Goal: Obtain resource: Obtain resource

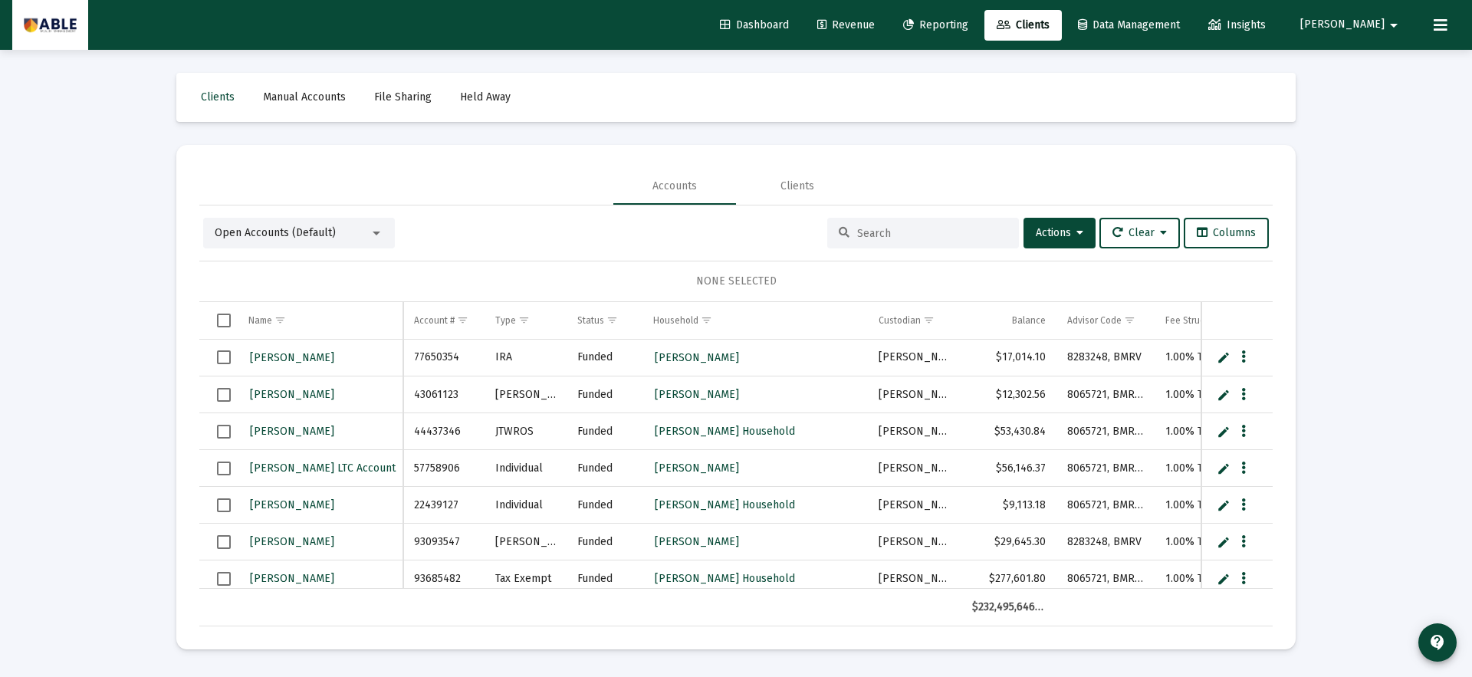
click at [968, 27] on span "Reporting" at bounding box center [935, 24] width 65 height 13
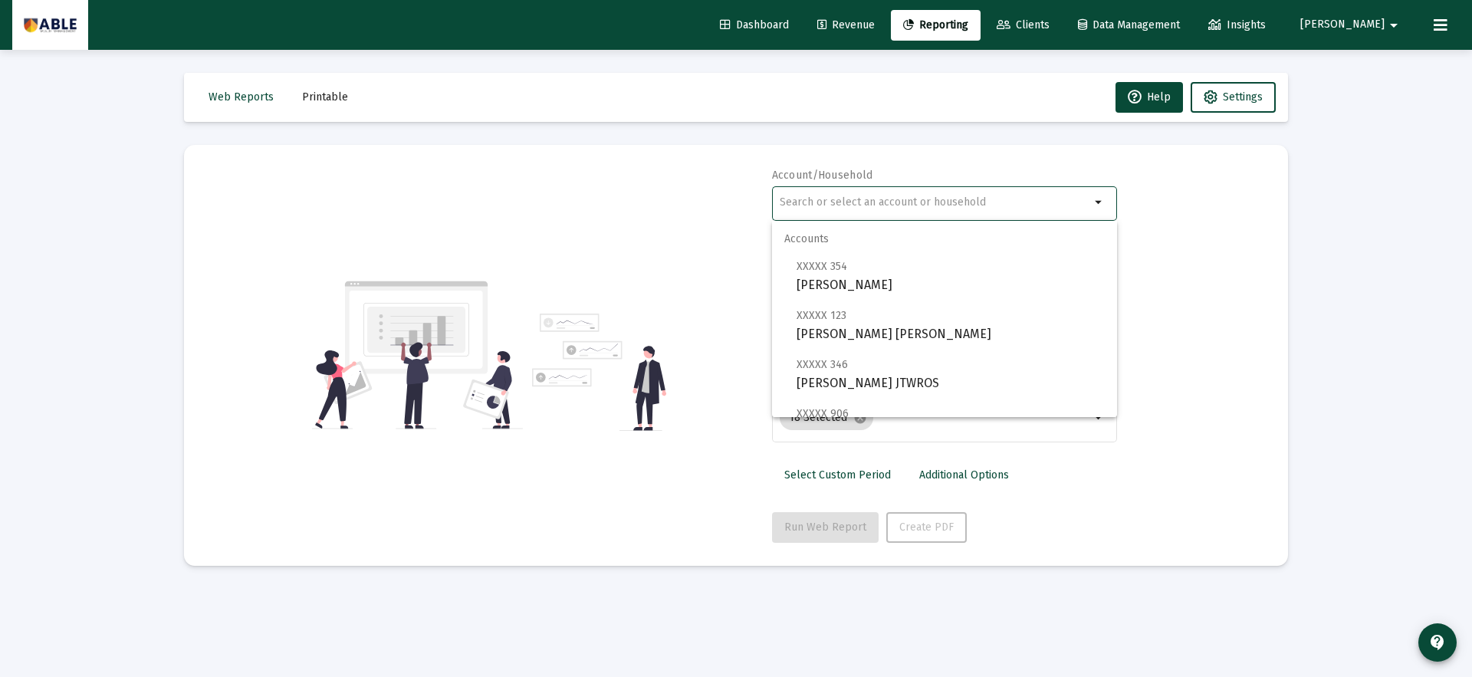
click at [885, 203] on input "text" at bounding box center [935, 202] width 310 height 12
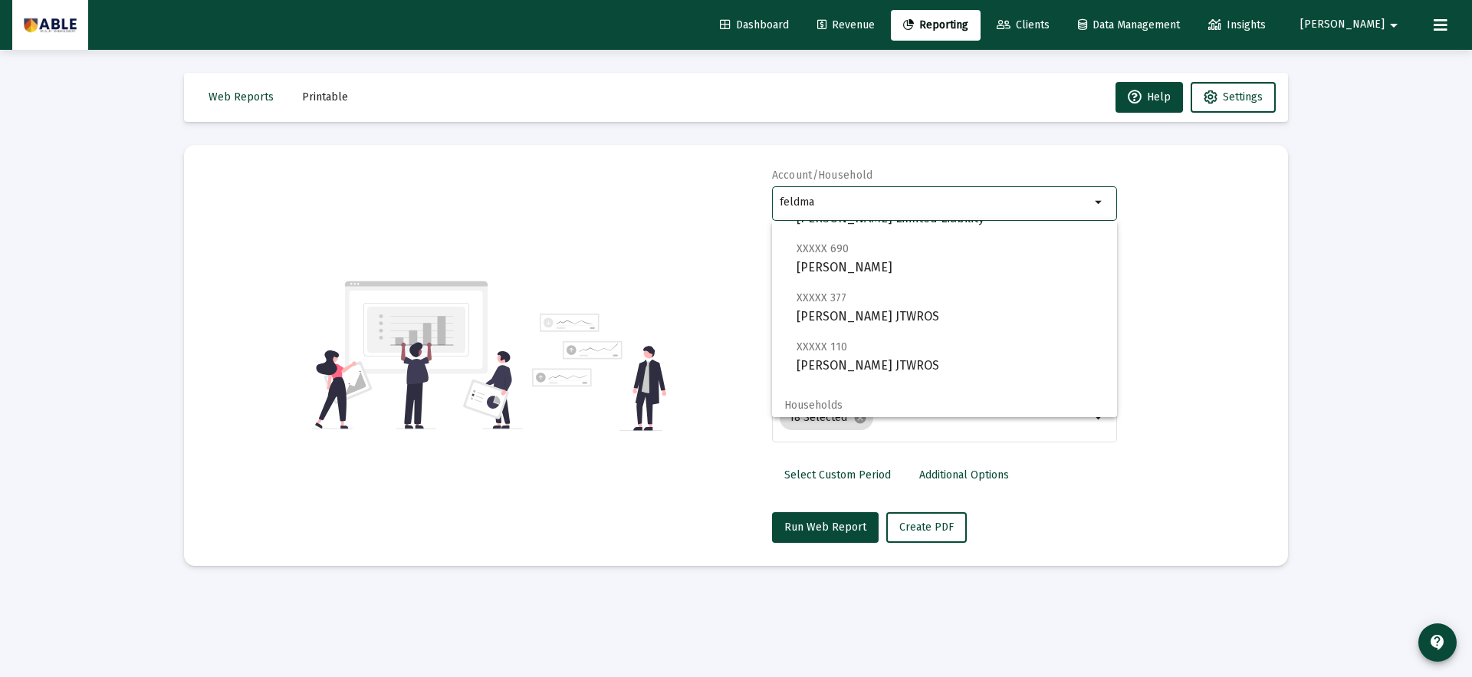
scroll to position [221, 0]
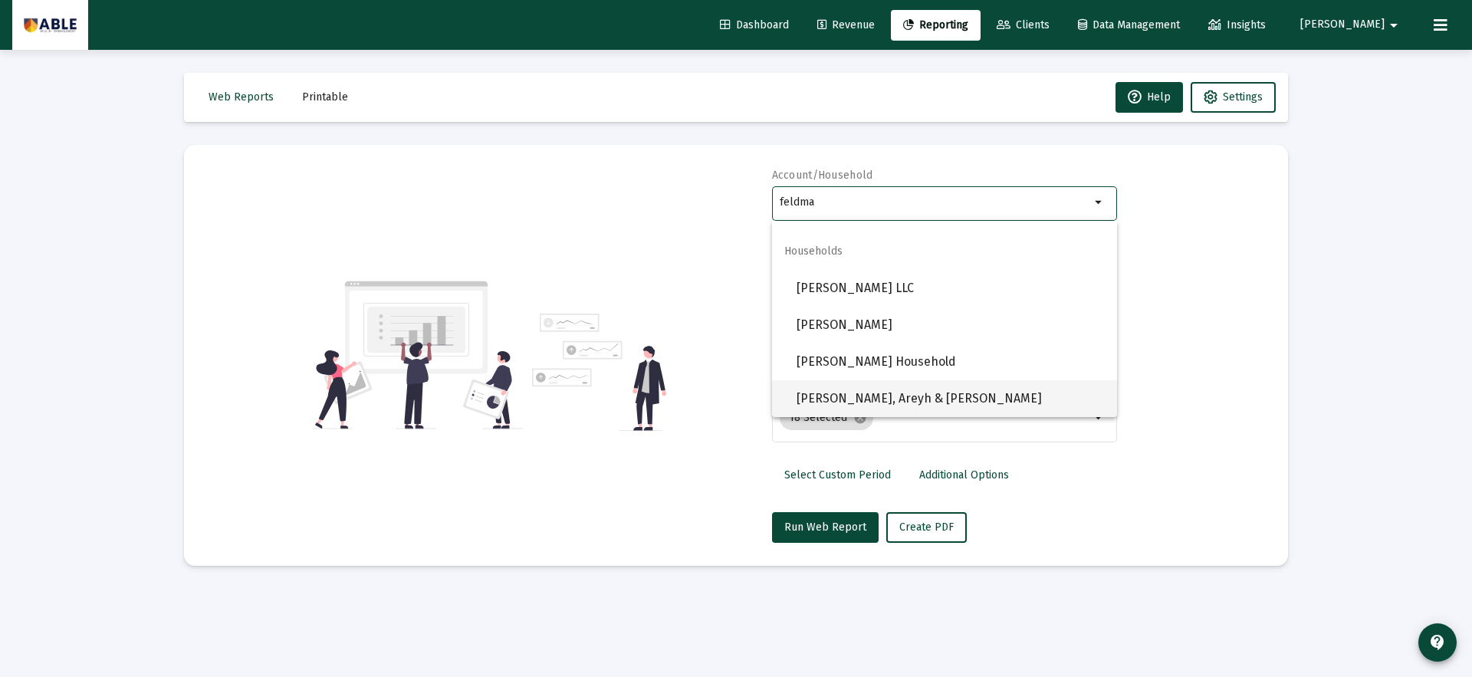
click at [886, 396] on span "[PERSON_NAME], Areyh & [PERSON_NAME]" at bounding box center [951, 398] width 308 height 37
type input "[PERSON_NAME], Areyh & [PERSON_NAME]"
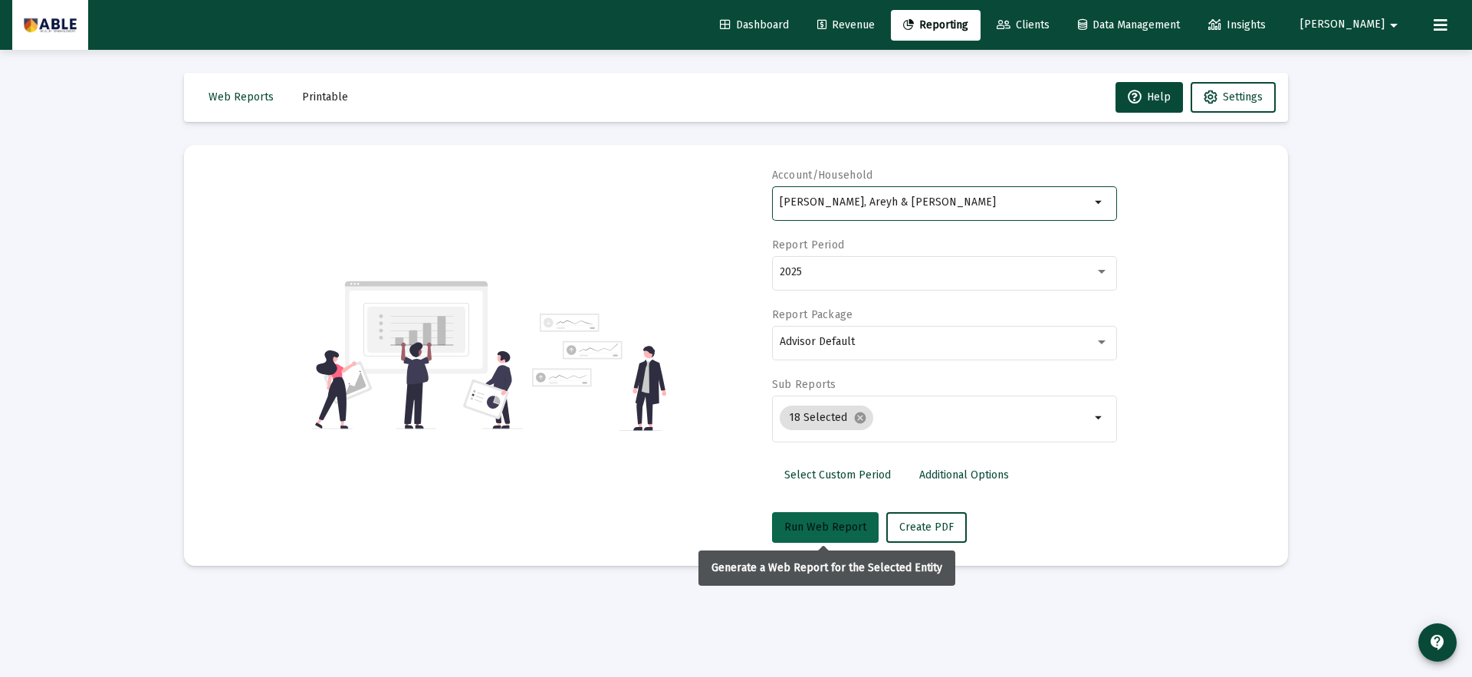
click at [825, 533] on span "Run Web Report" at bounding box center [825, 527] width 82 height 13
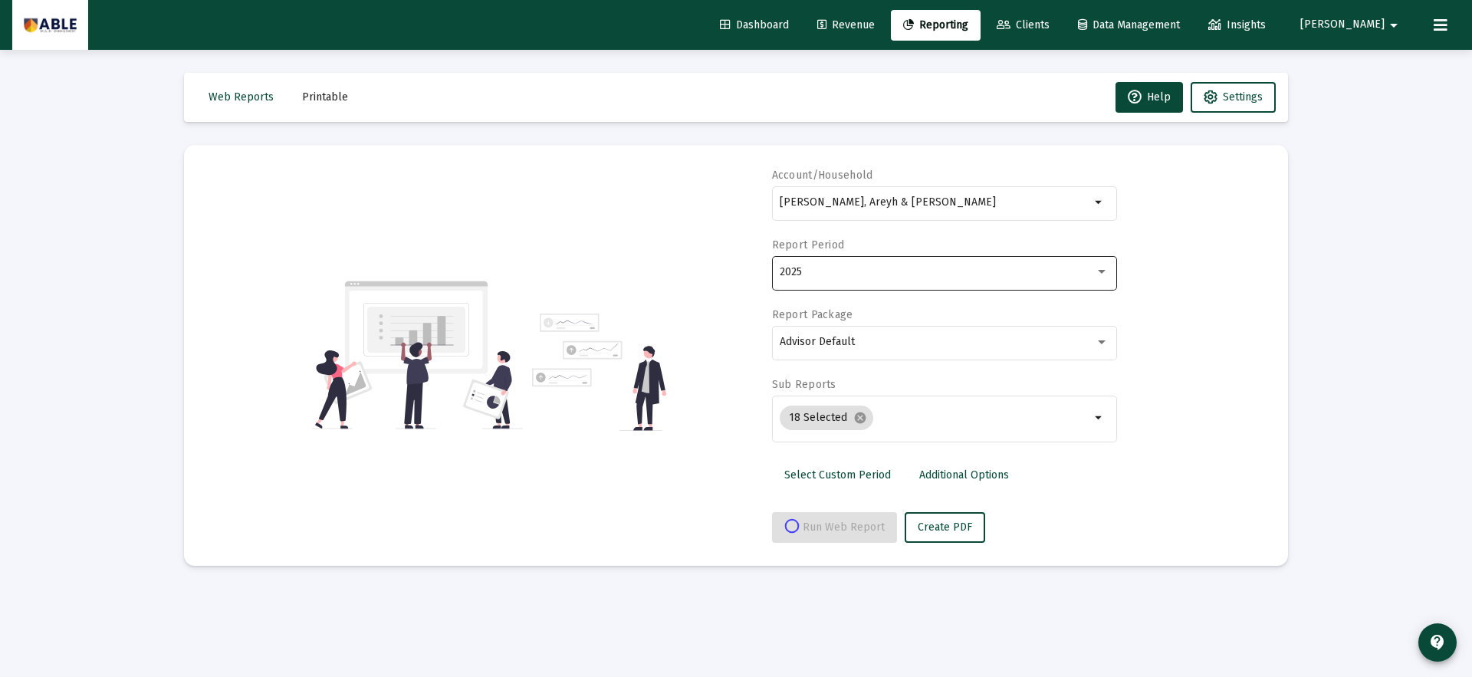
select select "View all"
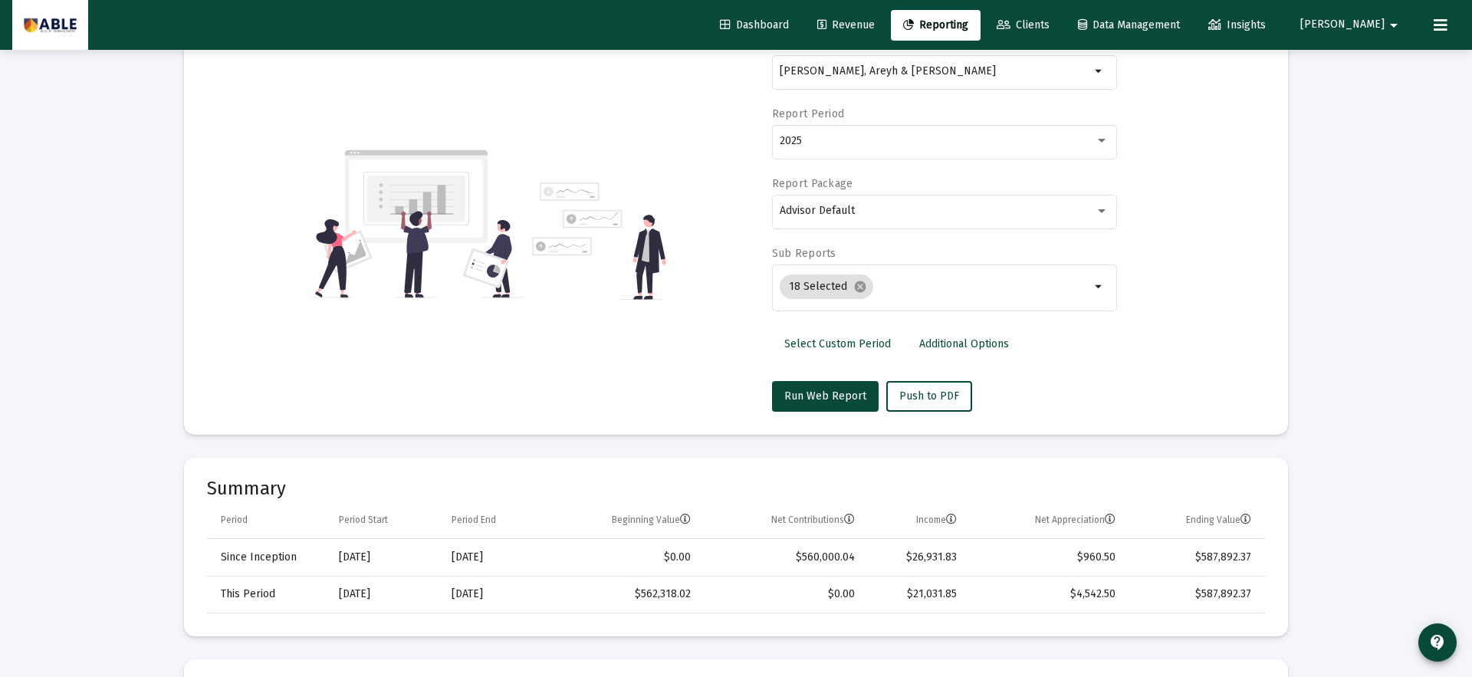
scroll to position [146, 0]
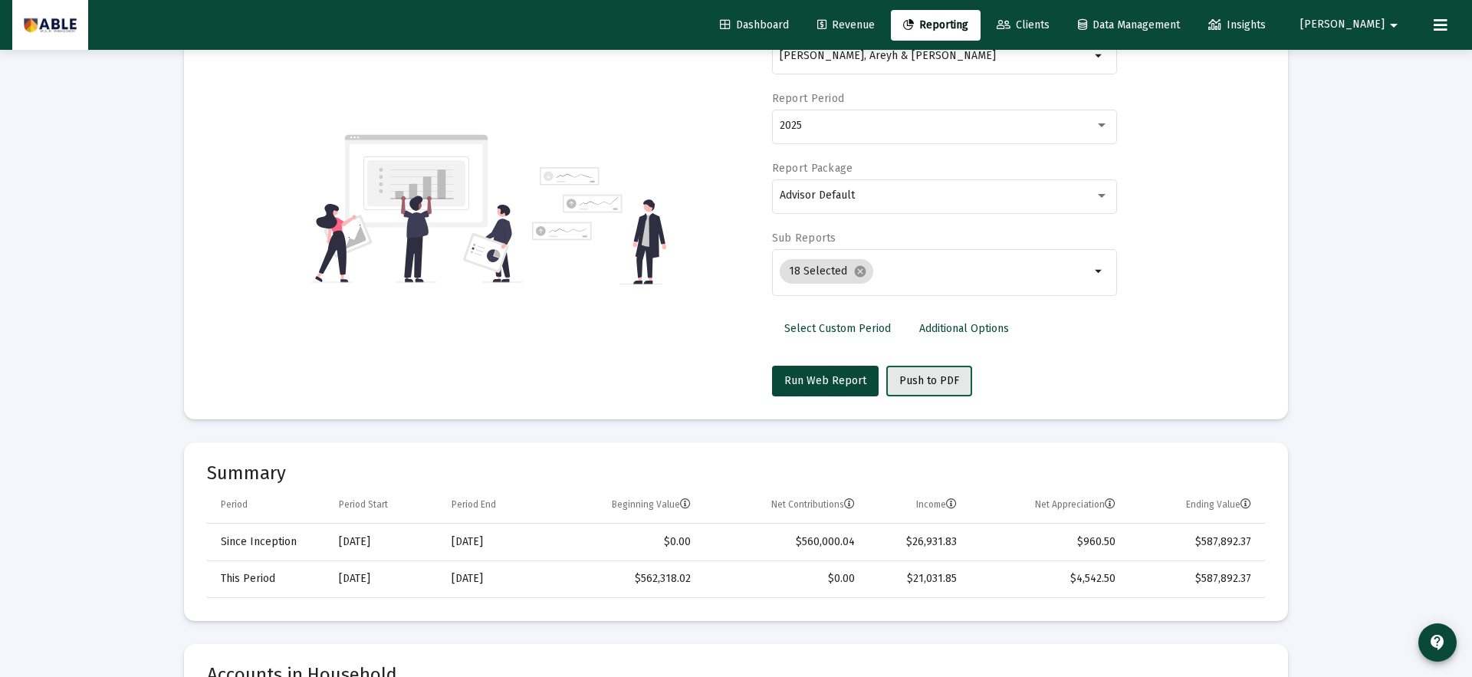
click at [934, 388] on button "Push to PDF" at bounding box center [929, 381] width 86 height 31
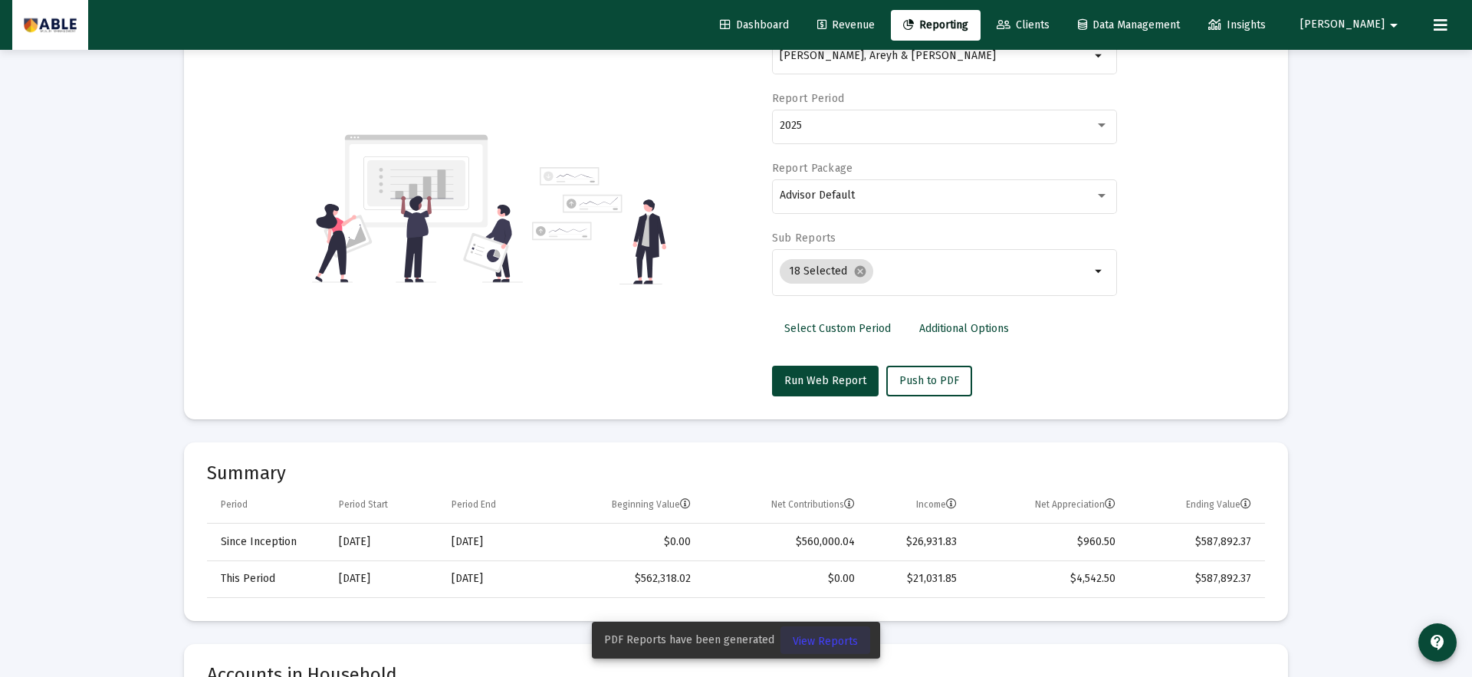
click at [842, 643] on span "View Reports" at bounding box center [825, 641] width 65 height 13
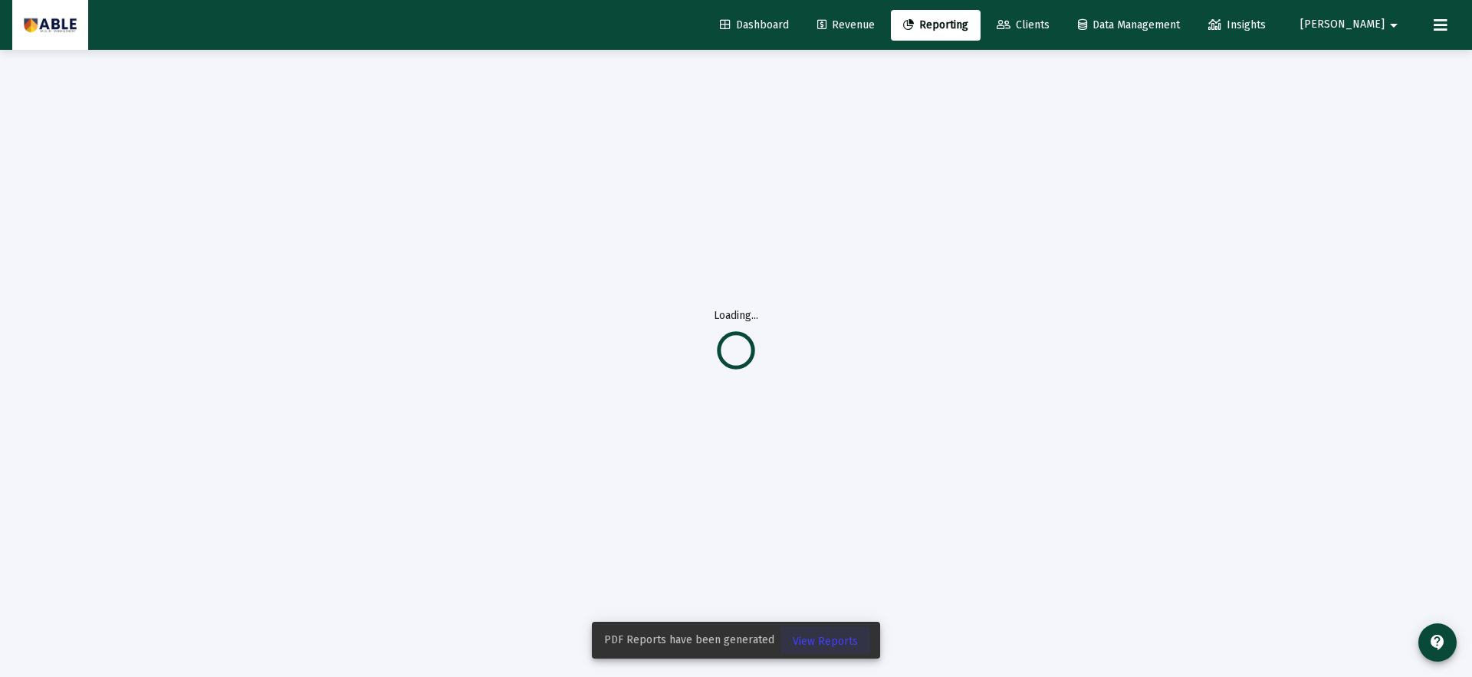
scroll to position [50, 0]
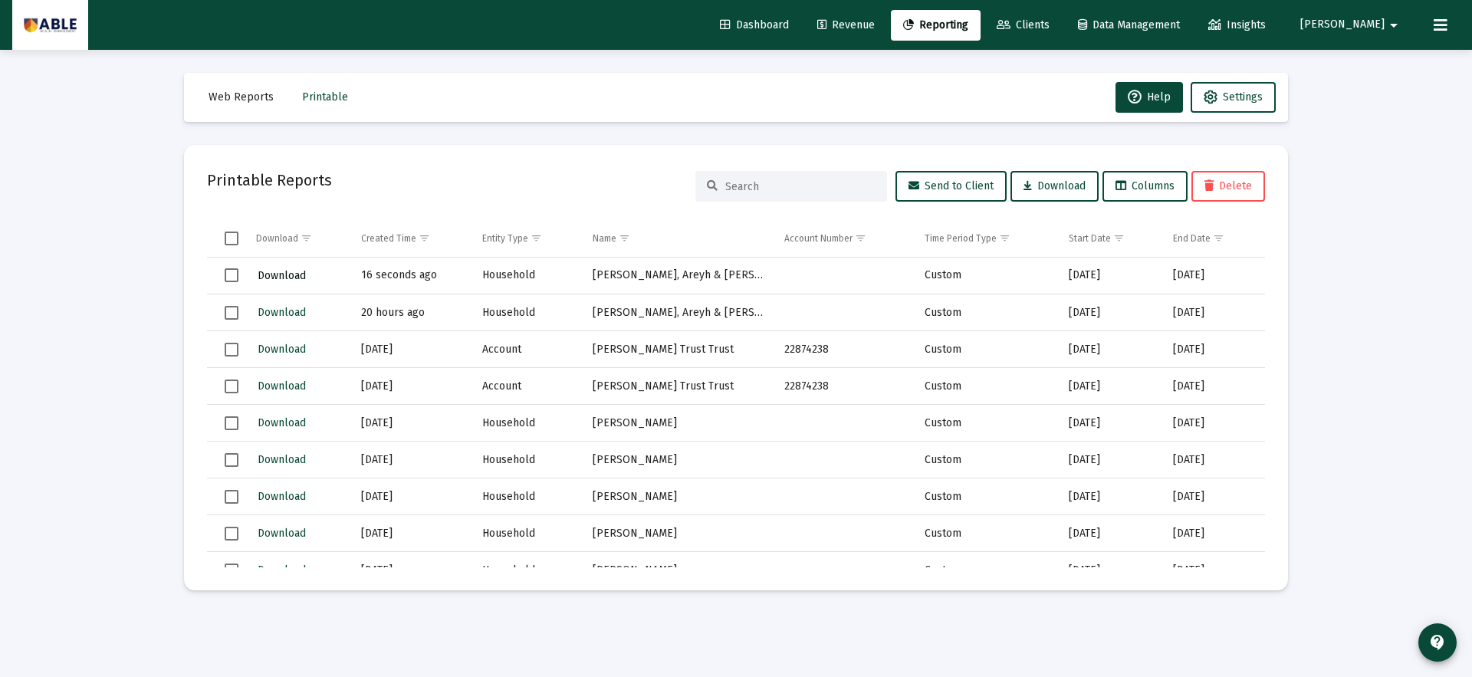
click at [284, 276] on span "Download" at bounding box center [282, 275] width 48 height 13
